Goal: Task Accomplishment & Management: Manage account settings

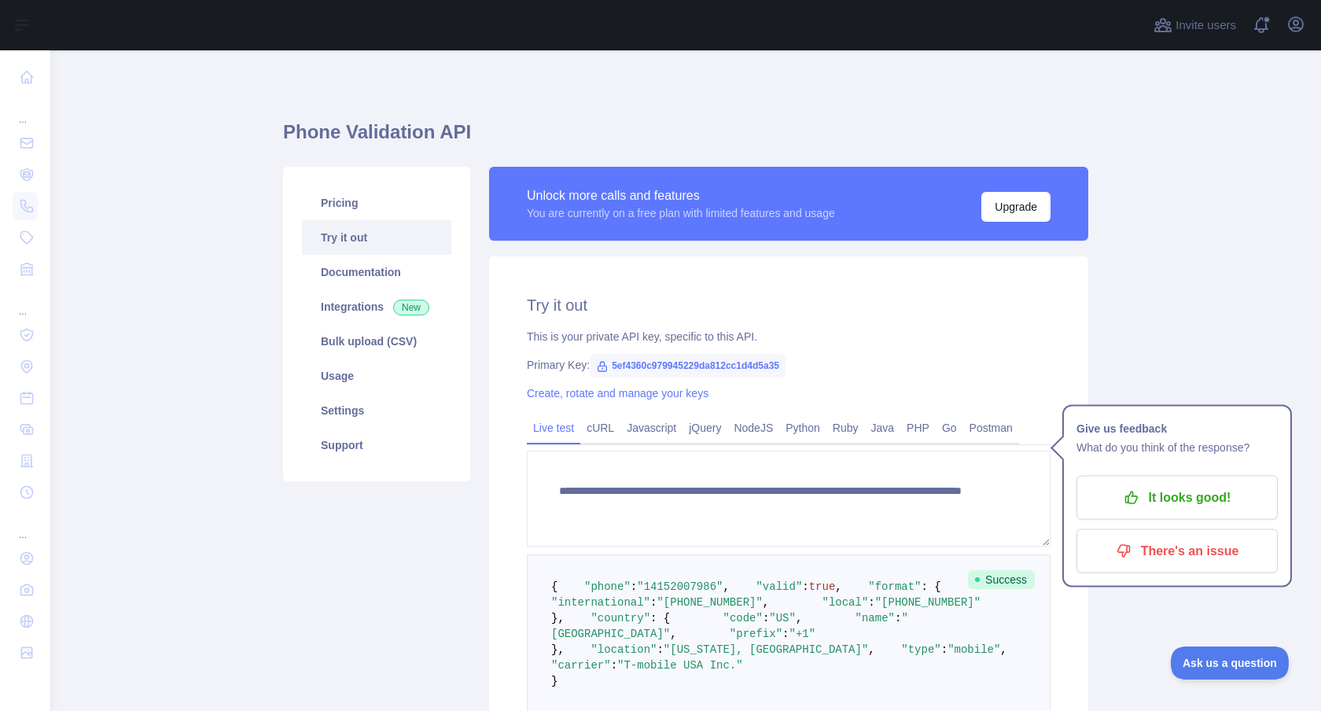
scroll to position [21, 0]
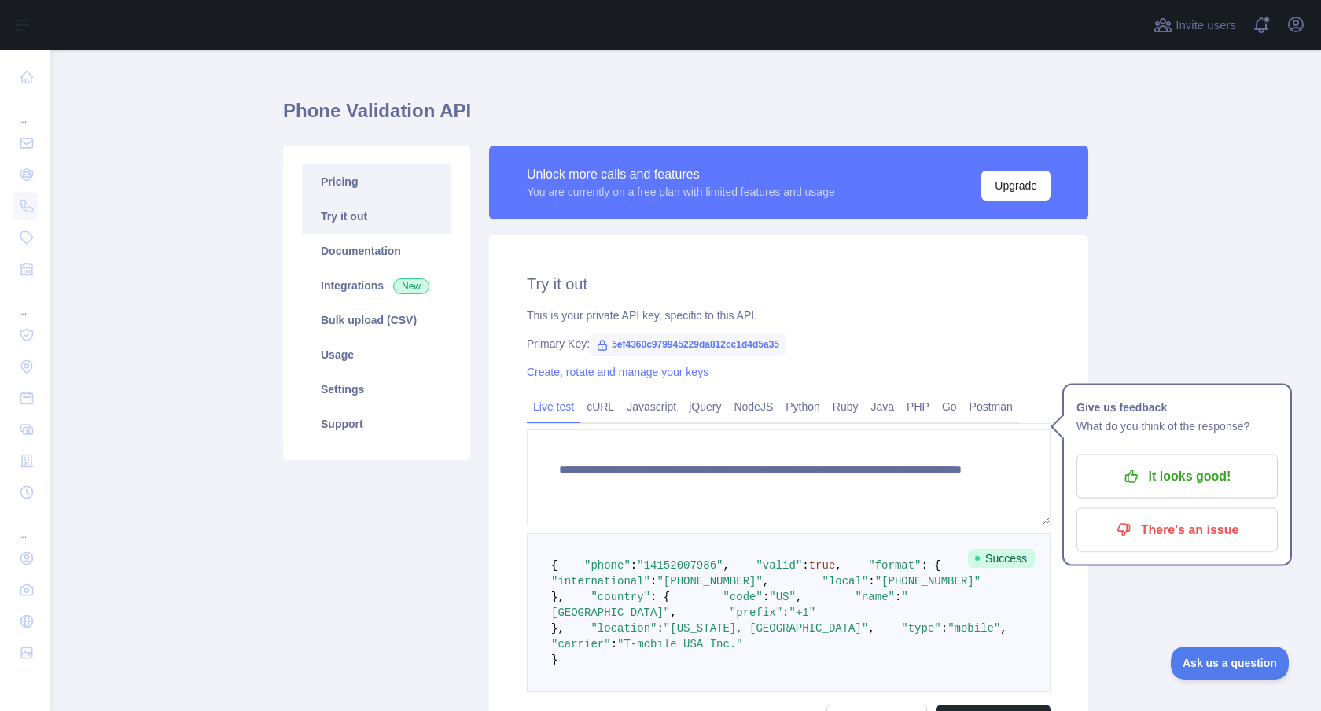
click at [339, 178] on link "Pricing" at bounding box center [376, 181] width 149 height 35
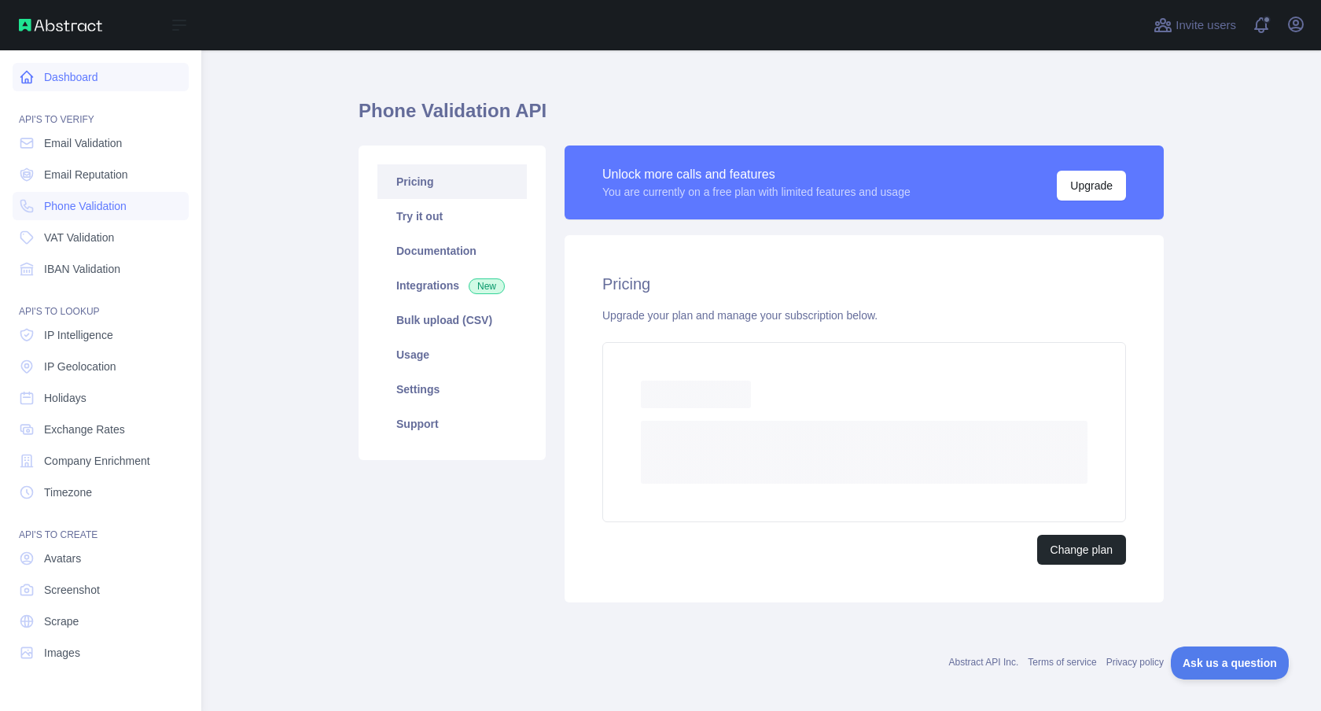
click at [89, 75] on link "Dashboard" at bounding box center [101, 77] width 176 height 28
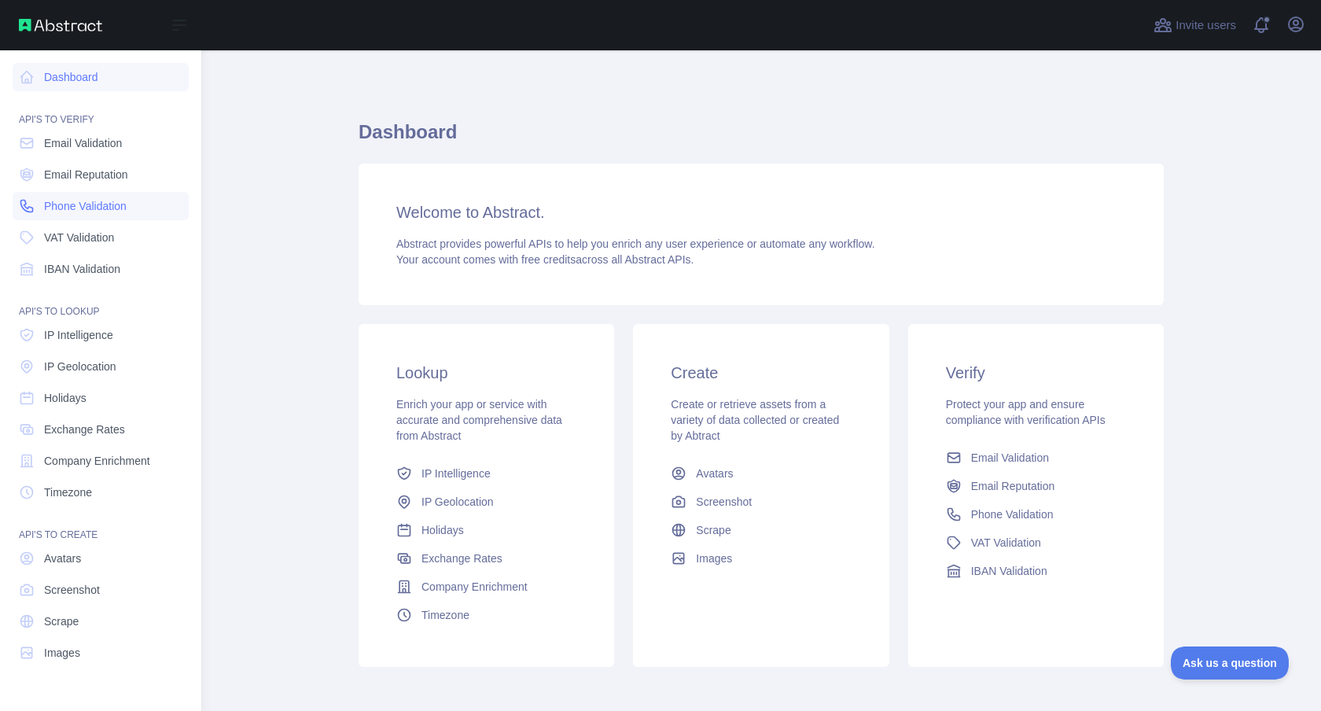
click at [83, 208] on span "Phone Validation" at bounding box center [85, 206] width 83 height 16
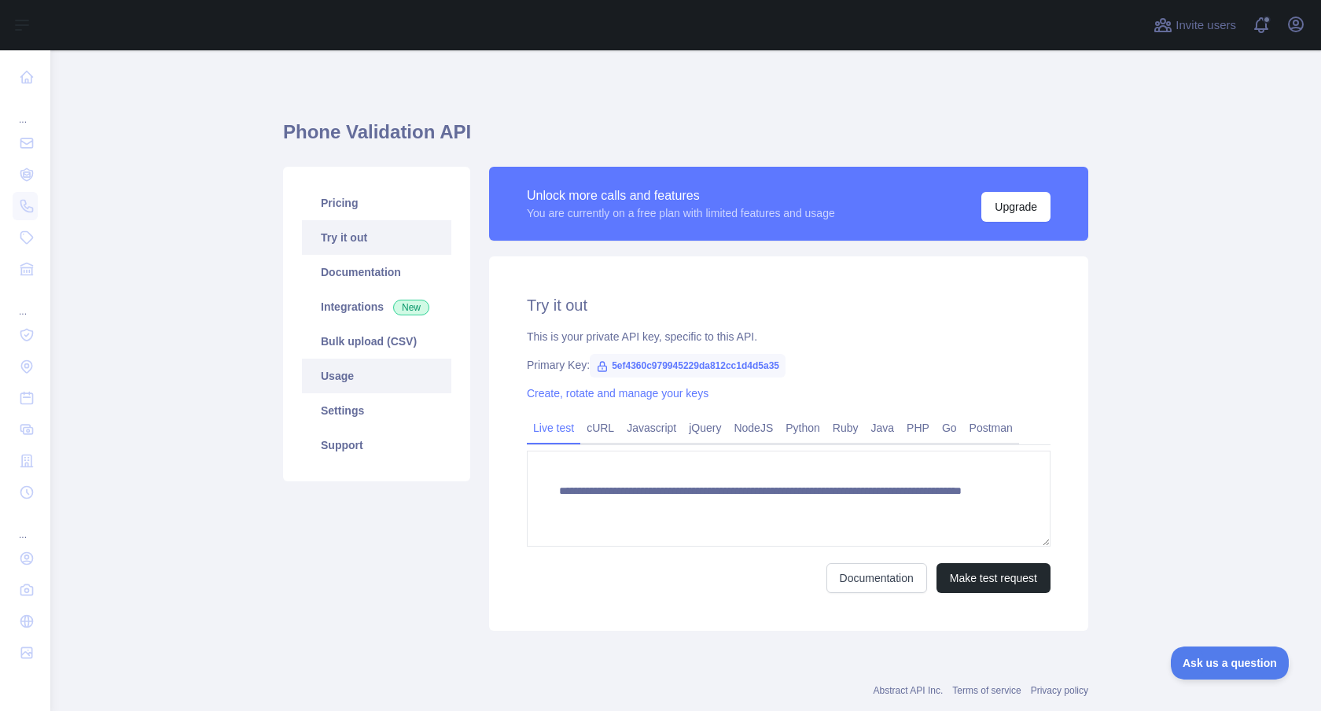
click at [353, 375] on link "Usage" at bounding box center [376, 375] width 149 height 35
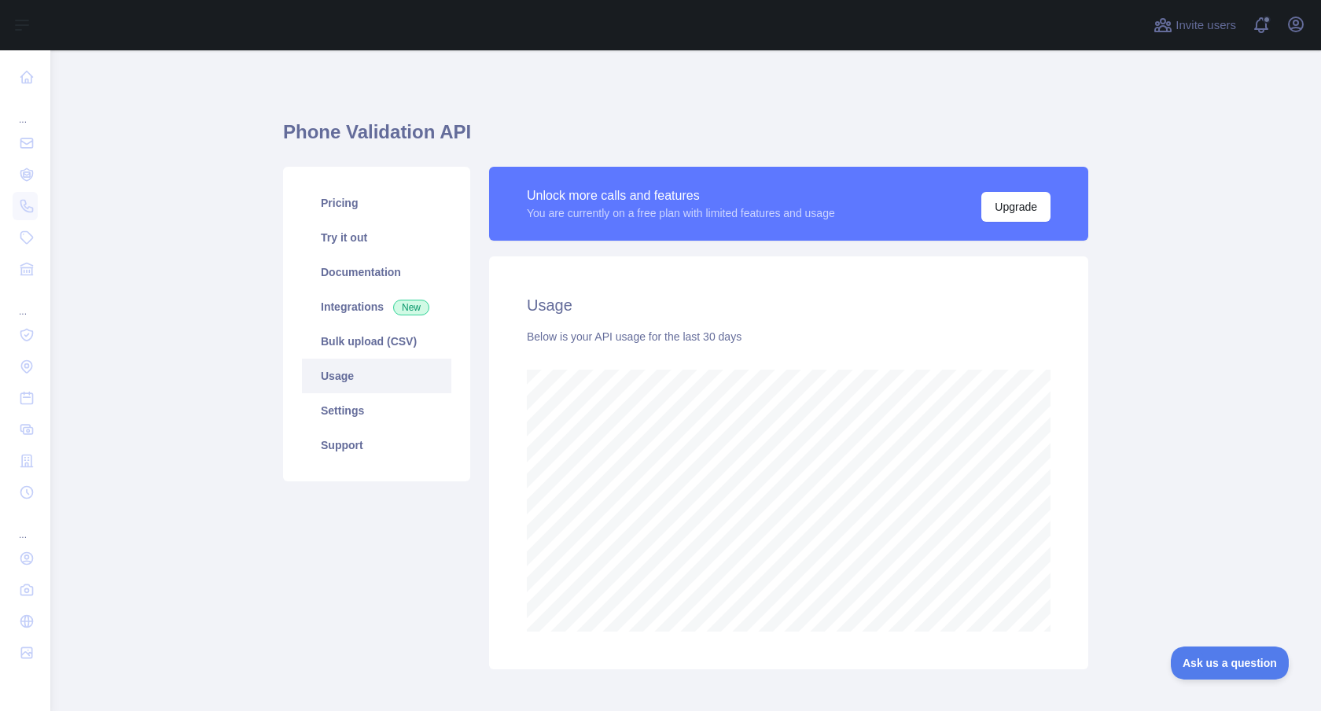
scroll to position [660, 1270]
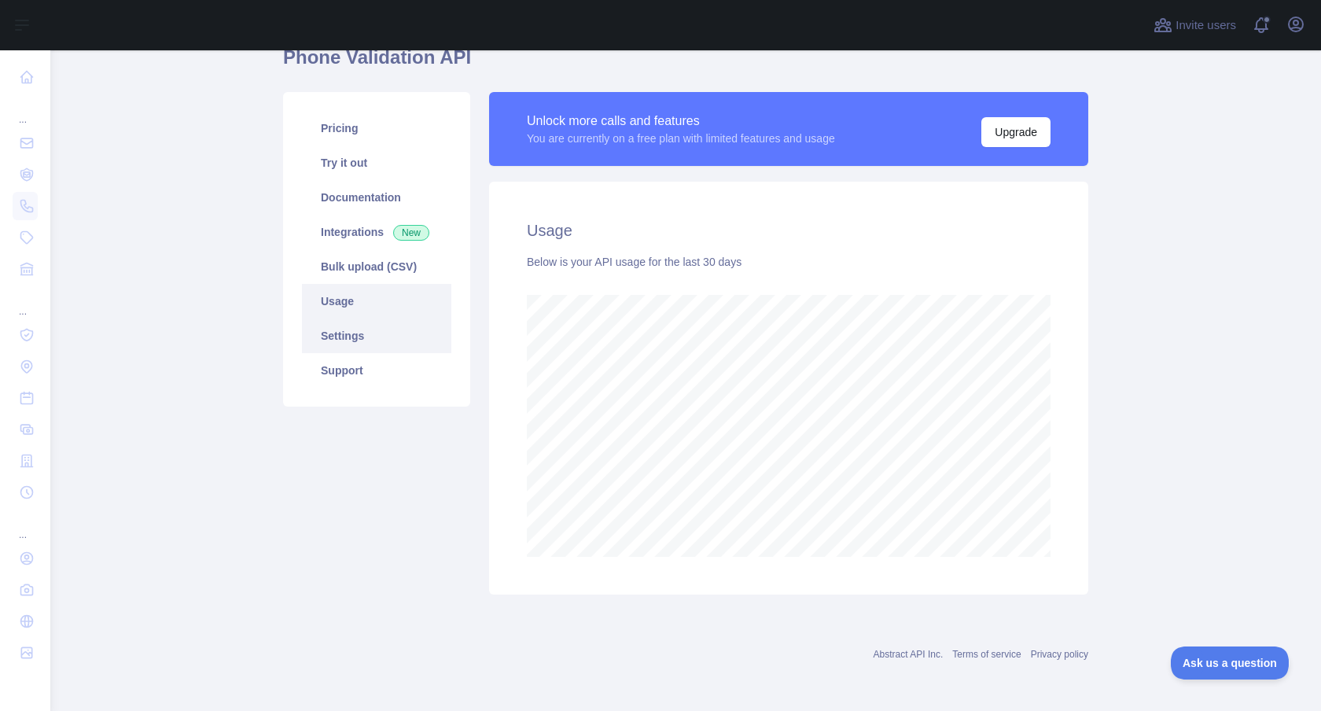
click at [367, 334] on link "Settings" at bounding box center [376, 335] width 149 height 35
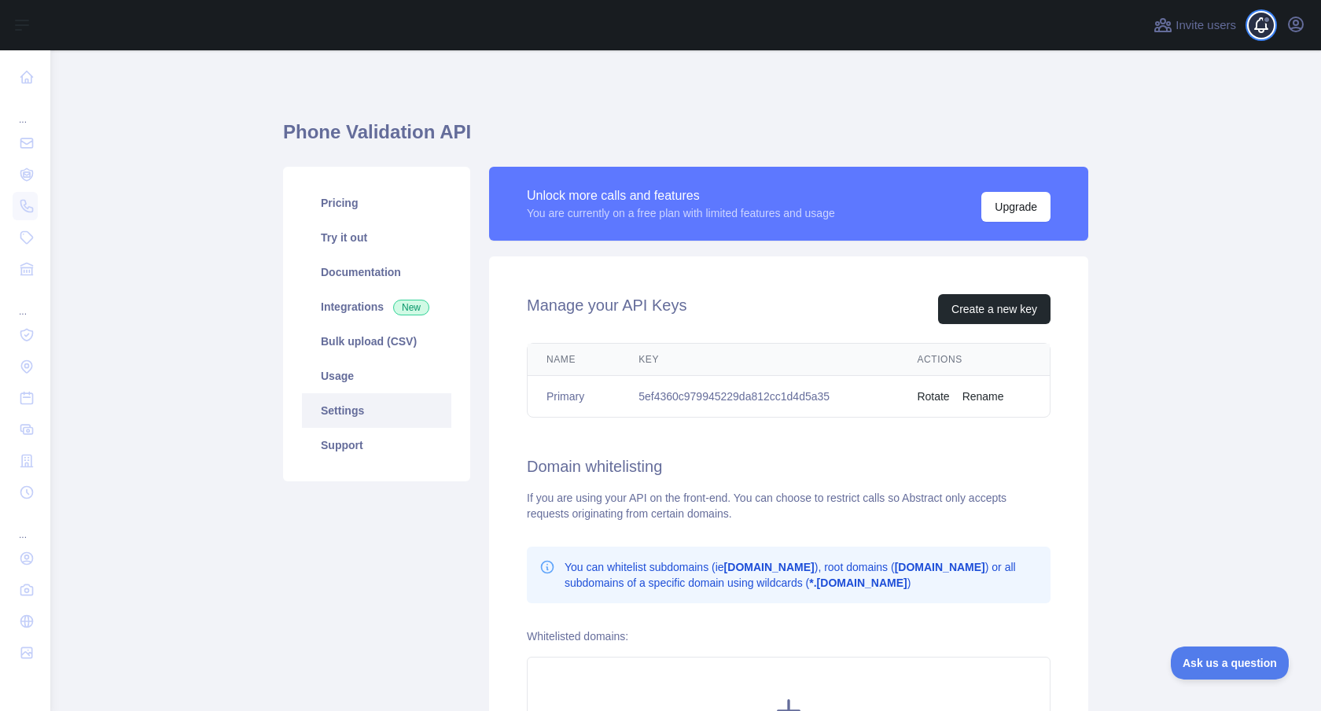
click at [1259, 35] on span at bounding box center [1266, 25] width 31 height 50
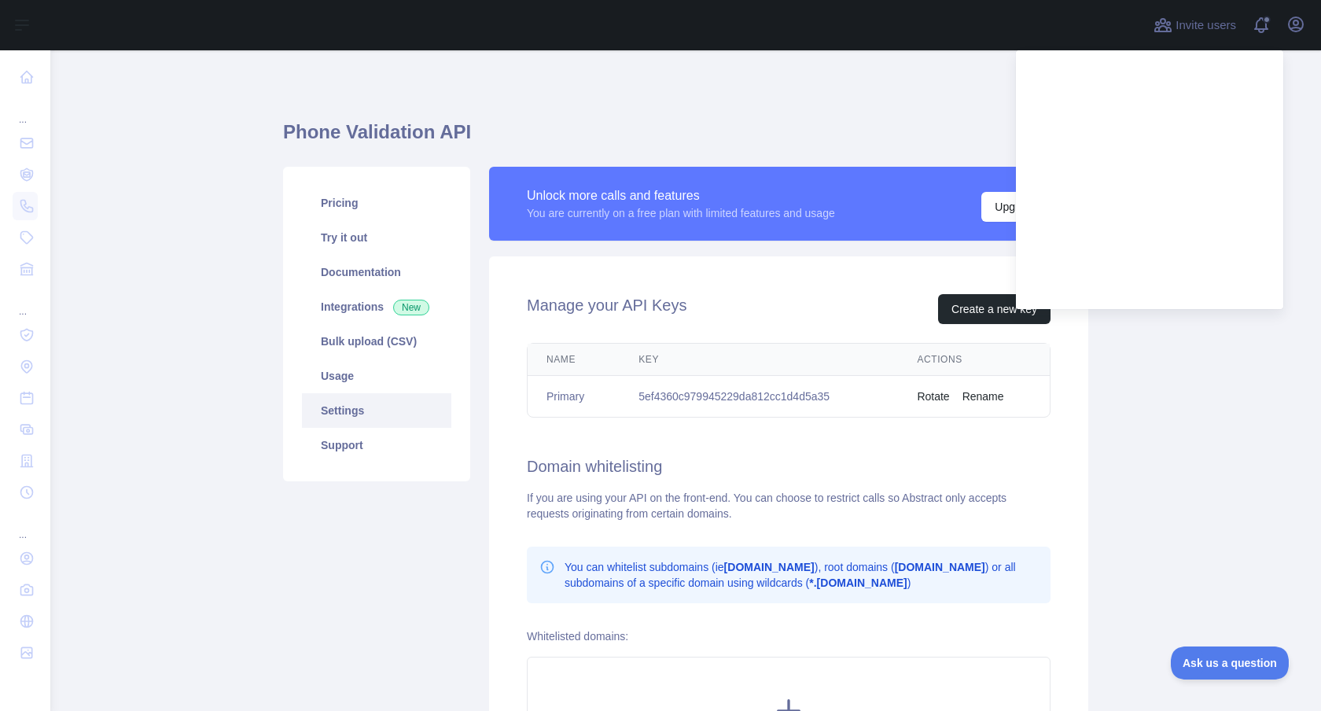
click at [882, 79] on div "Phone Validation API Pricing Try it out Documentation Integrations New Bulk upl…" at bounding box center [685, 492] width 805 height 884
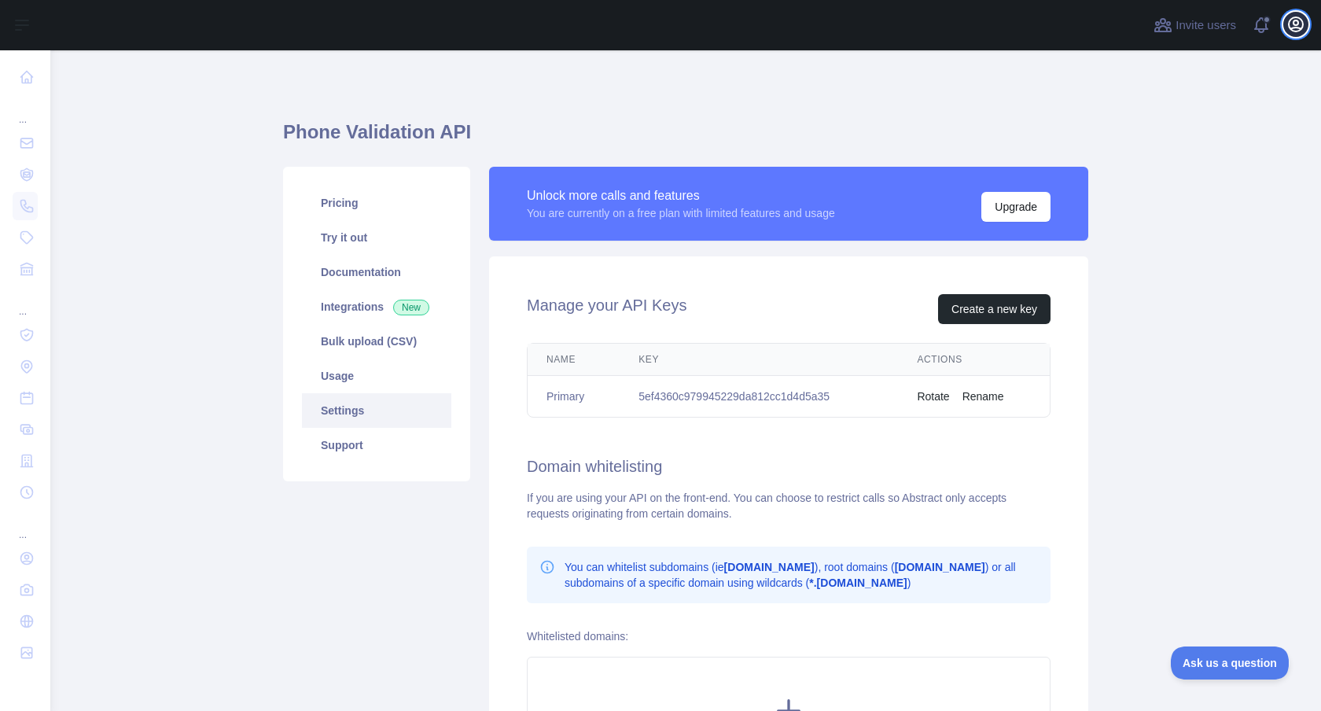
click at [1288, 22] on icon "button" at bounding box center [1295, 24] width 14 height 14
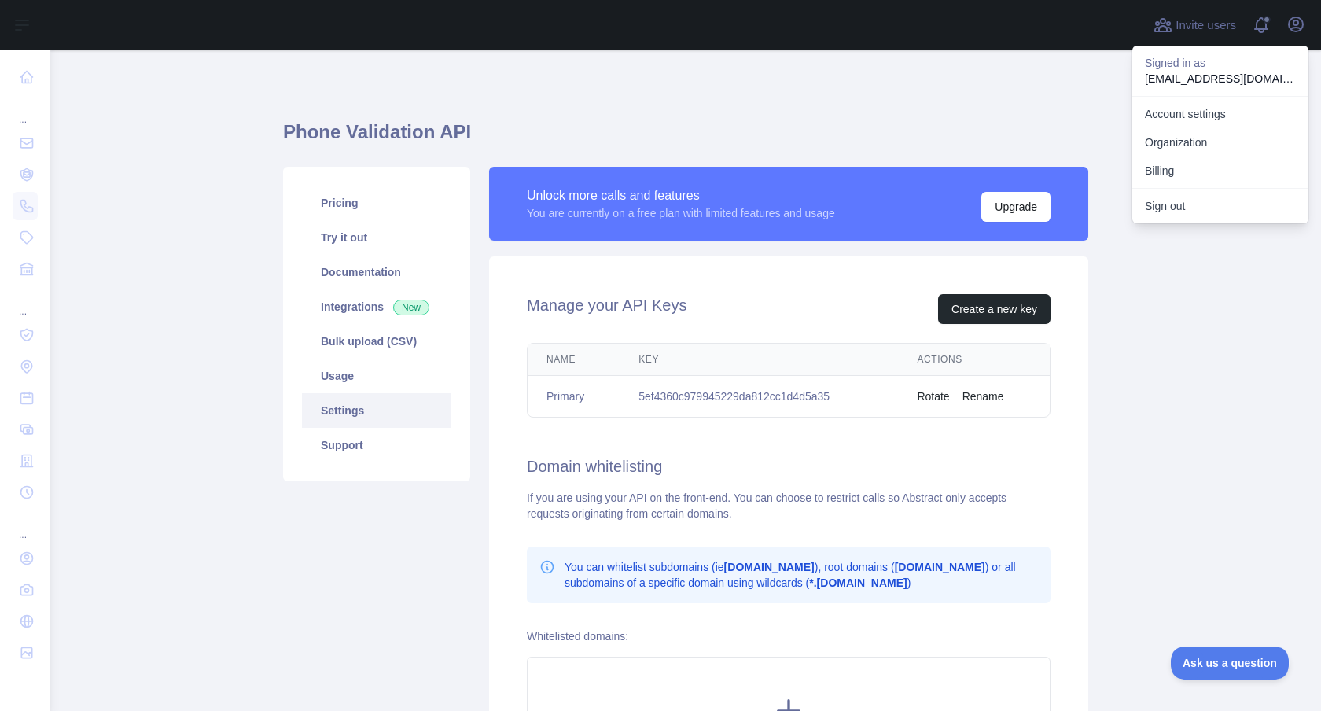
click at [984, 106] on div "Phone Validation API Pricing Try it out Documentation Integrations New Bulk upl…" at bounding box center [685, 464] width 805 height 752
